Goal: Find specific page/section: Find specific page/section

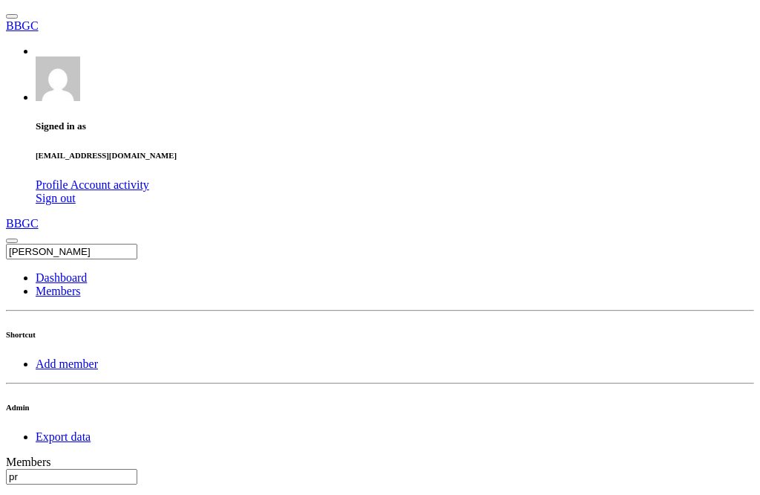
type input "p"
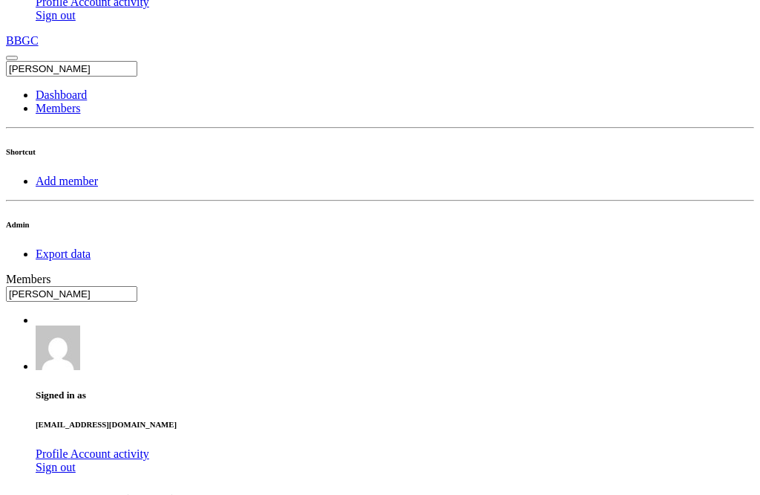
scroll to position [1, 0]
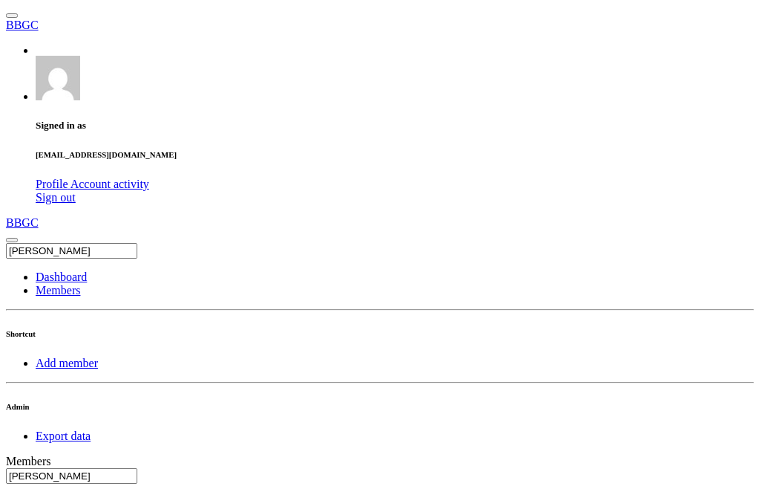
click at [137, 468] on input "[PERSON_NAME]" at bounding box center [71, 476] width 131 height 16
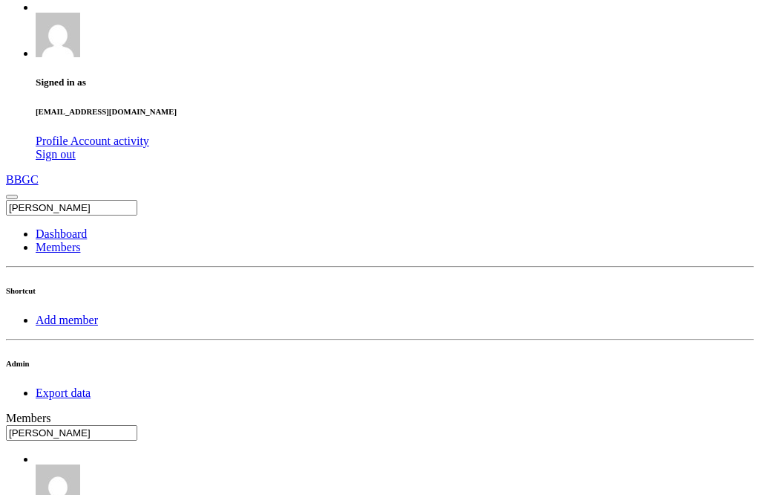
scroll to position [30, 0]
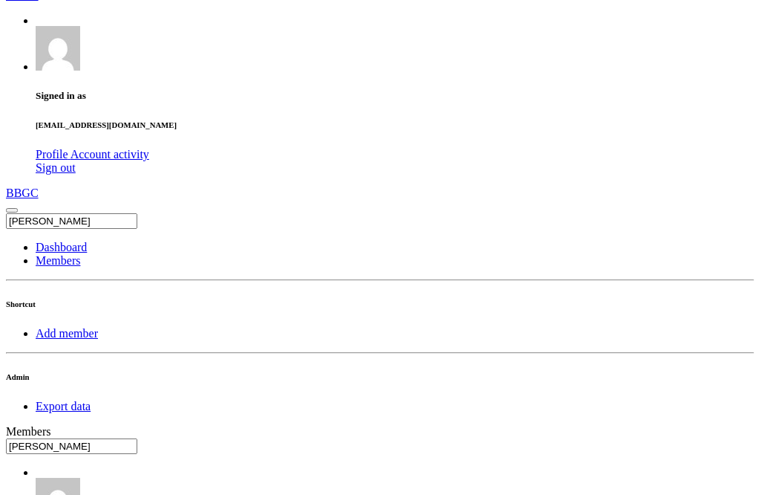
click at [137, 438] on input "[PERSON_NAME]" at bounding box center [71, 446] width 131 height 16
type input "r"
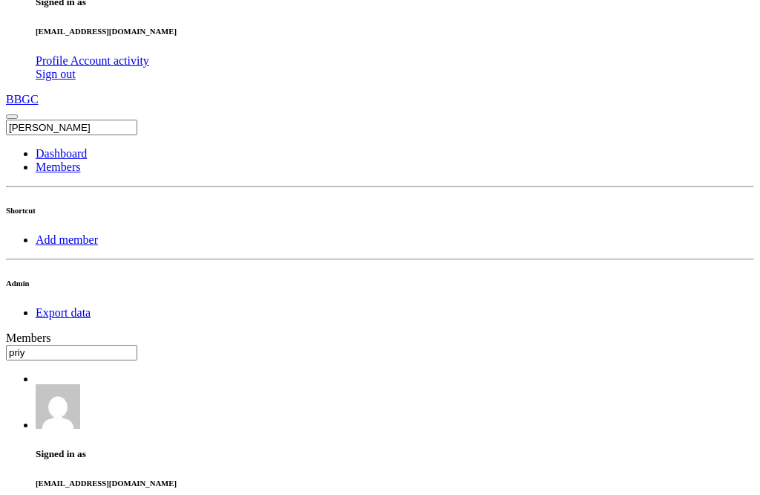
scroll to position [123, 0]
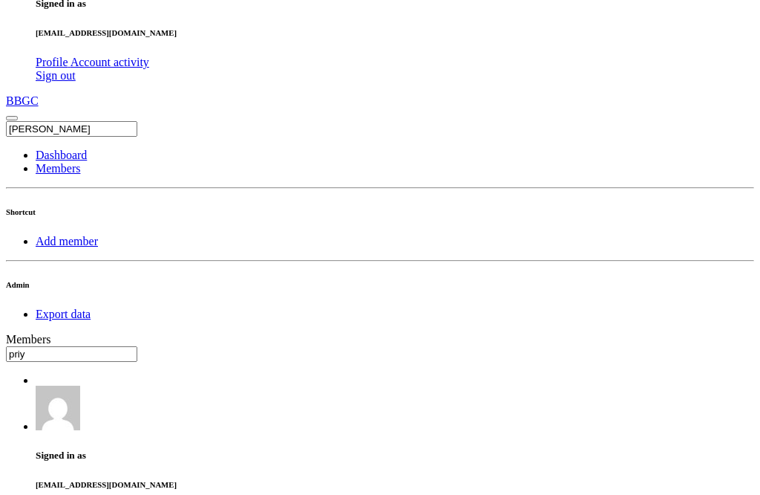
type input "priy"
